Goal: Task Accomplishment & Management: Manage account settings

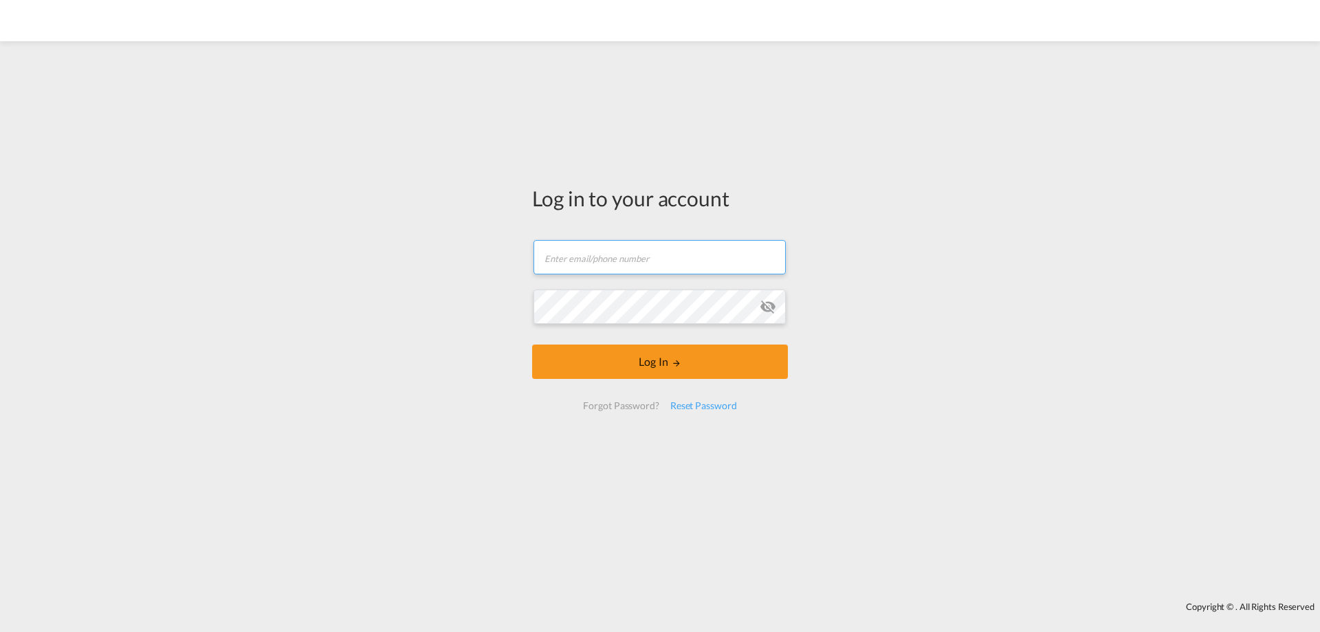
click at [660, 256] on input "text" at bounding box center [659, 257] width 252 height 34
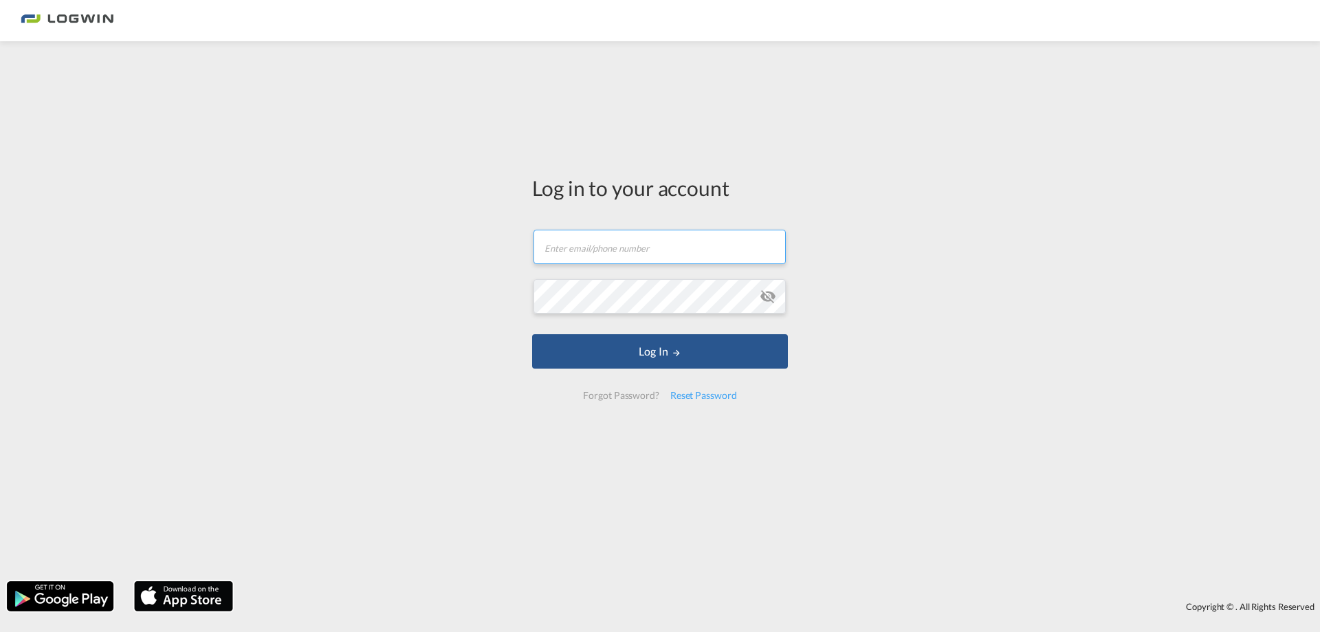
paste input "[PERSON_NAME][EMAIL_ADDRESS][PERSON_NAME][DOMAIN_NAME]"
type input "[PERSON_NAME][EMAIL_ADDRESS][PERSON_NAME][DOMAIN_NAME]"
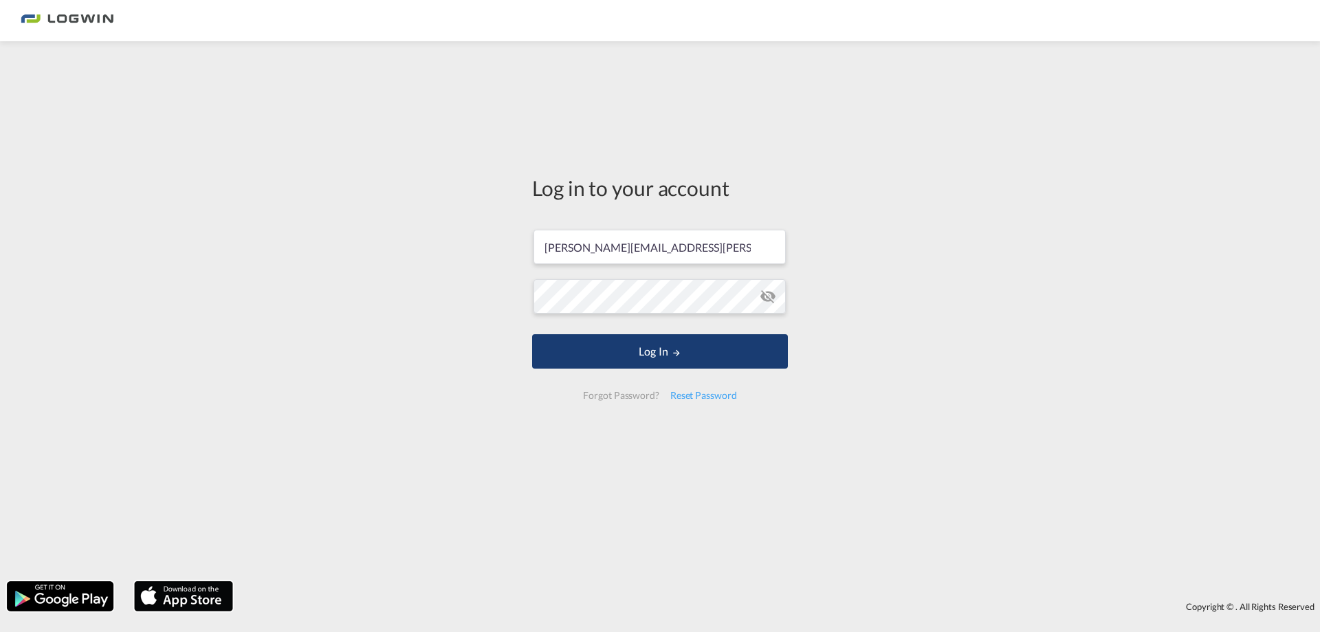
click at [612, 345] on button "Log In" at bounding box center [660, 351] width 256 height 34
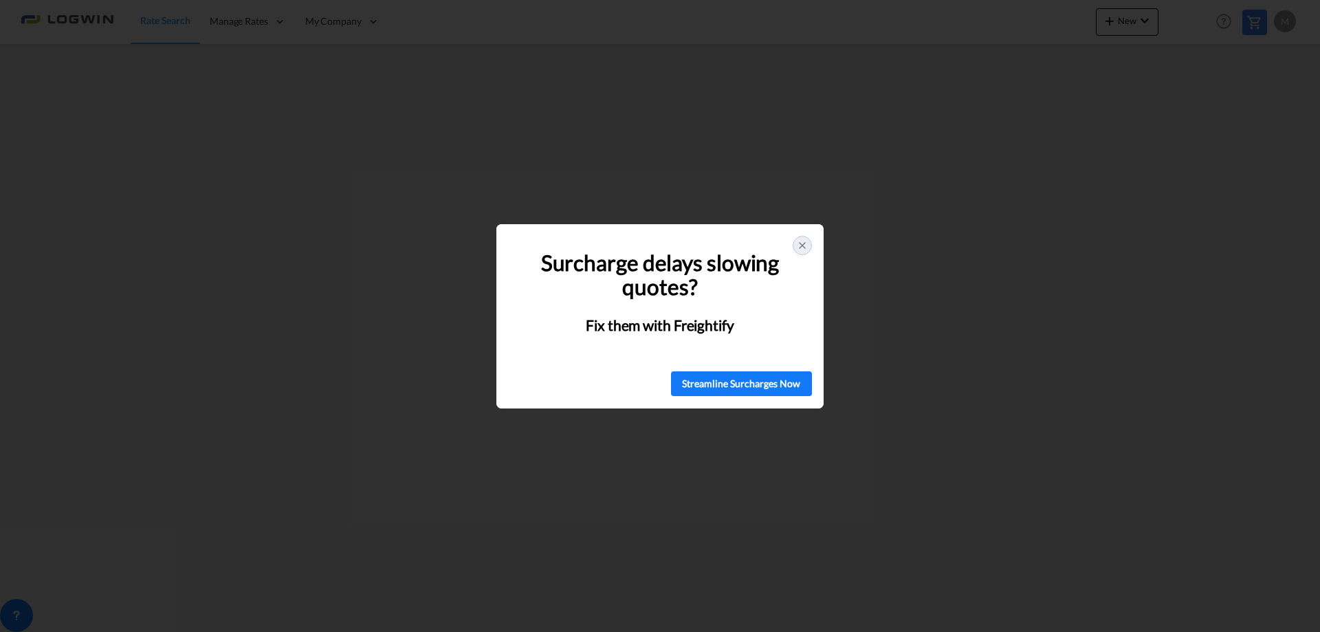
click at [800, 245] on icon at bounding box center [802, 245] width 11 height 11
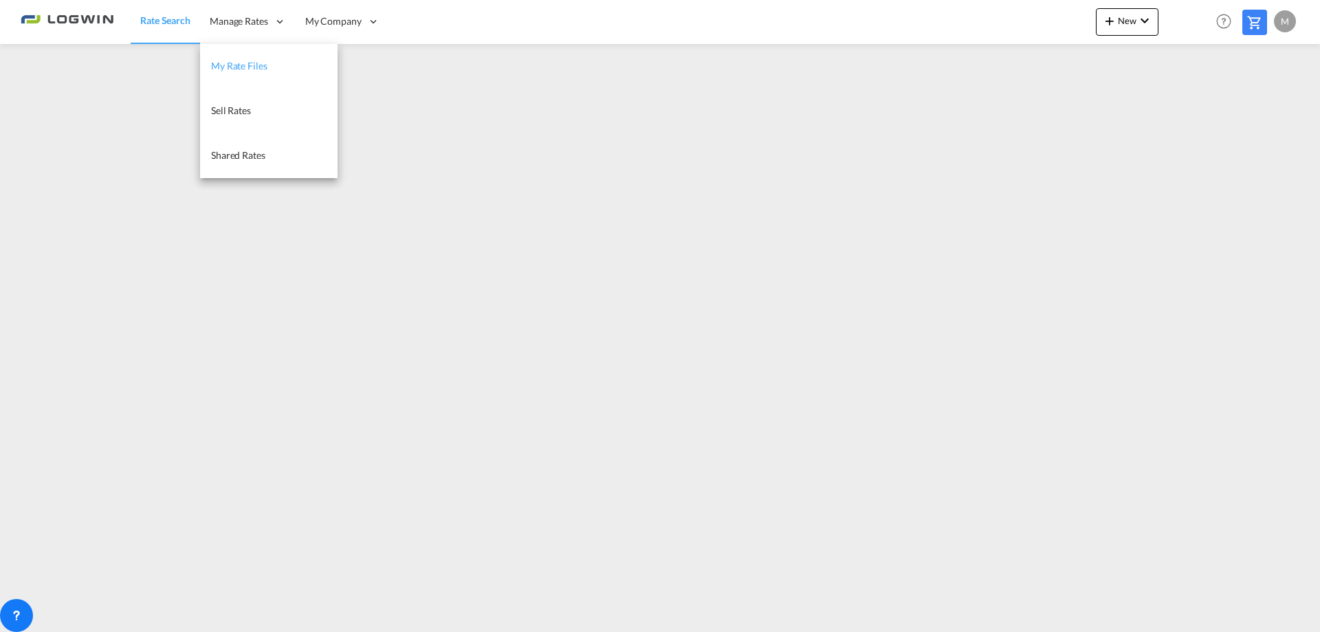
click at [245, 74] on link "My Rate Files" at bounding box center [268, 66] width 137 height 45
